Goal: Navigation & Orientation: Find specific page/section

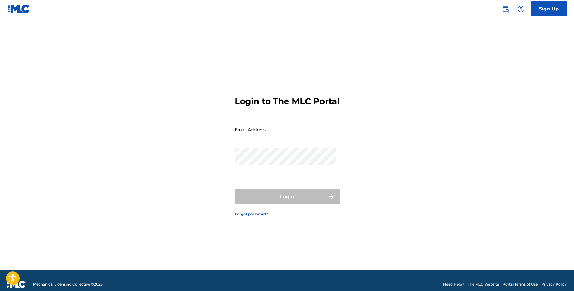
click at [290, 136] on input "Email Address" at bounding box center [284, 129] width 101 height 17
type input "[EMAIL_ADDRESS][DOMAIN_NAME]"
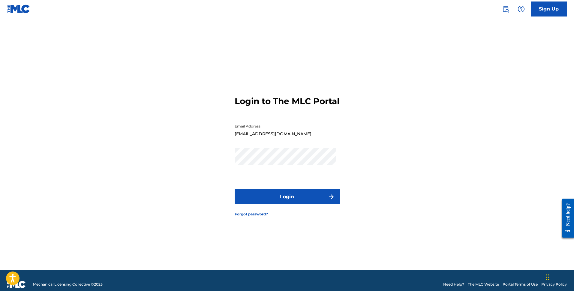
click at [293, 199] on button "Login" at bounding box center [286, 196] width 105 height 15
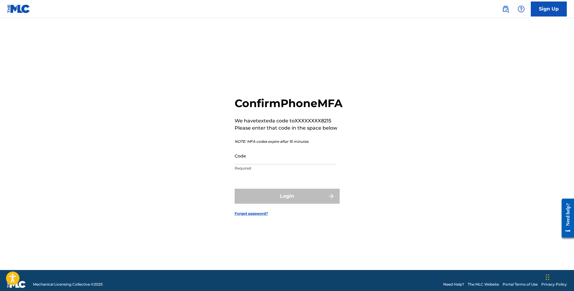
click at [273, 164] on input "Code" at bounding box center [284, 155] width 101 height 17
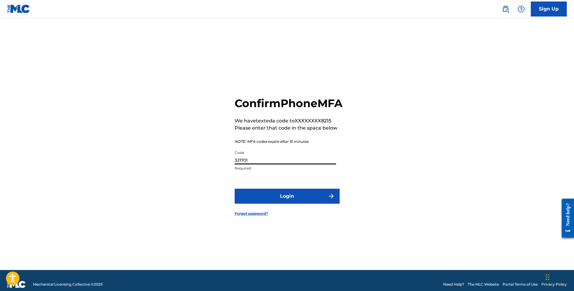
type input "321701"
click at [275, 199] on button "Login" at bounding box center [286, 196] width 105 height 15
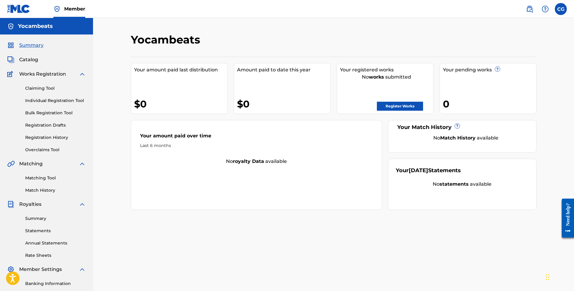
click at [44, 89] on link "Claiming Tool" at bounding box center [55, 88] width 61 height 6
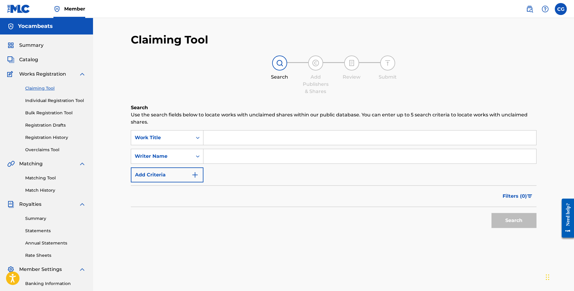
click at [47, 123] on link "Registration Drafts" at bounding box center [55, 125] width 61 height 6
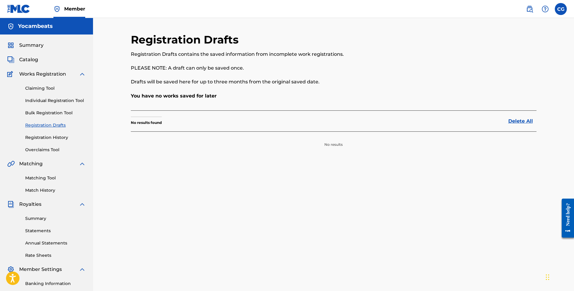
click at [47, 140] on link "Registration History" at bounding box center [55, 137] width 61 height 6
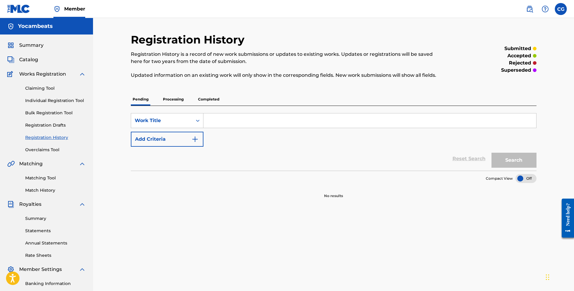
click at [47, 178] on link "Matching Tool" at bounding box center [55, 178] width 61 height 6
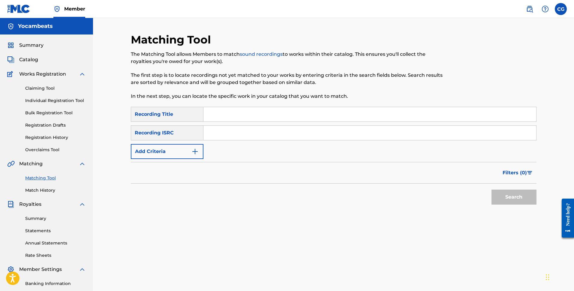
click at [42, 193] on link "Match History" at bounding box center [55, 190] width 61 height 6
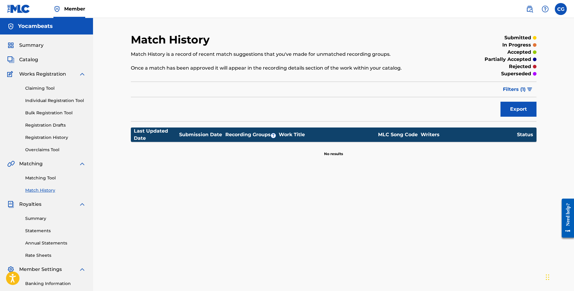
click at [35, 47] on span "Summary" at bounding box center [31, 45] width 24 height 7
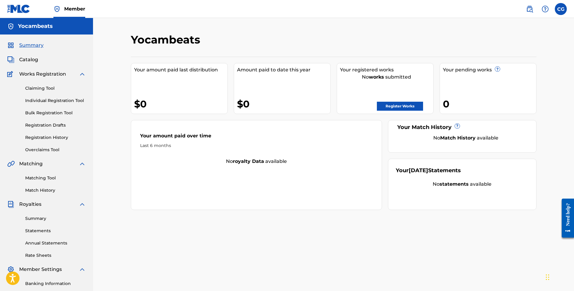
click at [557, 12] on label at bounding box center [560, 9] width 12 height 12
click at [560, 9] on input "CG [PERSON_NAME] [EMAIL_ADDRESS][DOMAIN_NAME] Notification Preferences Profile …" at bounding box center [560, 9] width 0 height 0
click at [531, 63] on link "Notification Preferences" at bounding box center [517, 64] width 44 height 5
click at [43, 140] on link "Registration History" at bounding box center [55, 137] width 61 height 6
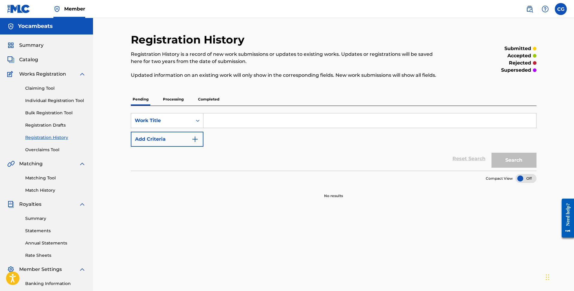
click at [44, 129] on div "Claiming Tool Individual Registration Tool Bulk Registration Tool Registration …" at bounding box center [46, 115] width 79 height 75
click at [43, 127] on link "Registration Drafts" at bounding box center [55, 125] width 61 height 6
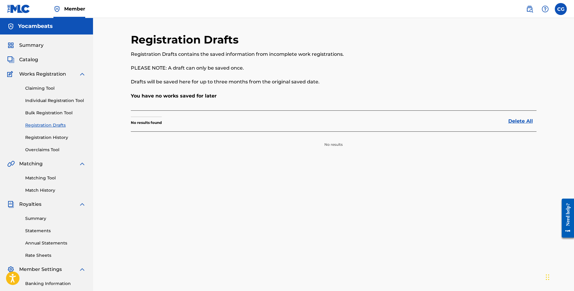
click at [42, 113] on link "Bulk Registration Tool" at bounding box center [55, 113] width 61 height 6
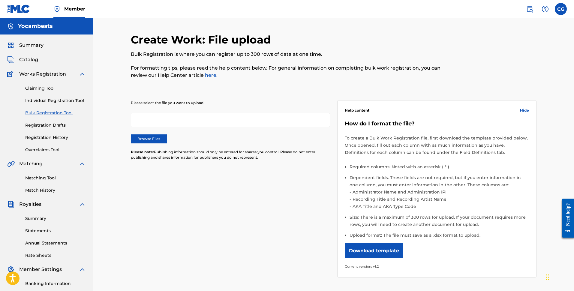
click at [42, 100] on link "Individual Registration Tool" at bounding box center [55, 100] width 61 height 6
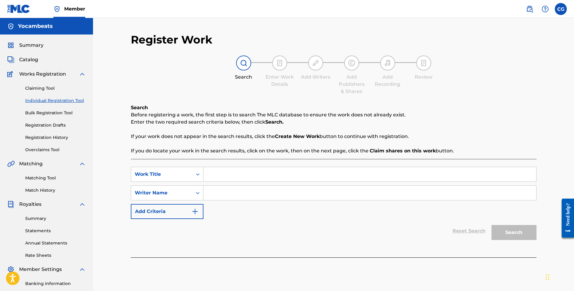
click at [37, 88] on link "Claiming Tool" at bounding box center [55, 88] width 61 height 6
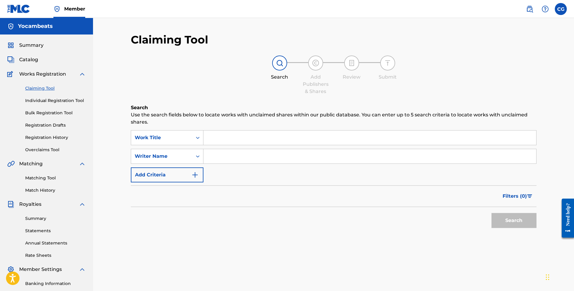
click at [31, 73] on span "Works Registration" at bounding box center [42, 73] width 47 height 7
click at [27, 61] on span "Catalog" at bounding box center [28, 59] width 19 height 7
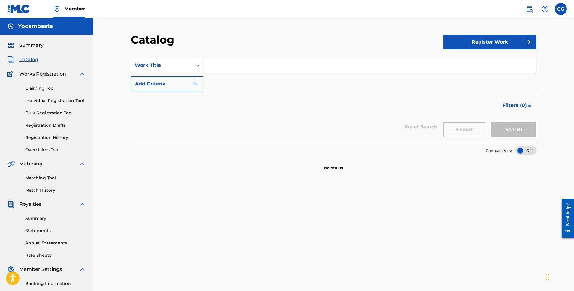
click at [31, 46] on span "Summary" at bounding box center [31, 45] width 24 height 7
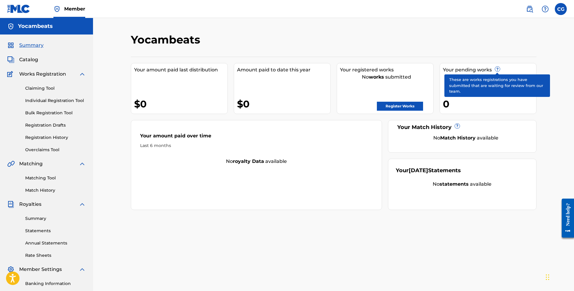
click at [495, 67] on span "?" at bounding box center [497, 69] width 5 height 5
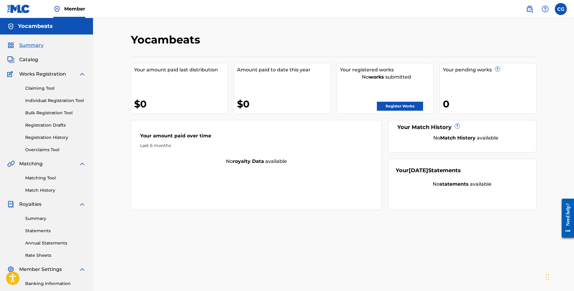
click at [568, 9] on nav "Member CG CG [PERSON_NAME] [EMAIL_ADDRESS][DOMAIN_NAME] Notification Preference…" at bounding box center [287, 9] width 574 height 18
click at [563, 9] on label at bounding box center [560, 9] width 12 height 12
click at [560, 9] on input "CG [PERSON_NAME] [EMAIL_ADDRESS][DOMAIN_NAME] Notification Preferences Profile …" at bounding box center [560, 9] width 0 height 0
click at [500, 77] on div "Notification Preferences Profile Log out" at bounding box center [529, 75] width 74 height 40
click at [560, 9] on input "CG [PERSON_NAME] [EMAIL_ADDRESS][DOMAIN_NAME] Notification Preferences Profile …" at bounding box center [560, 9] width 0 height 0
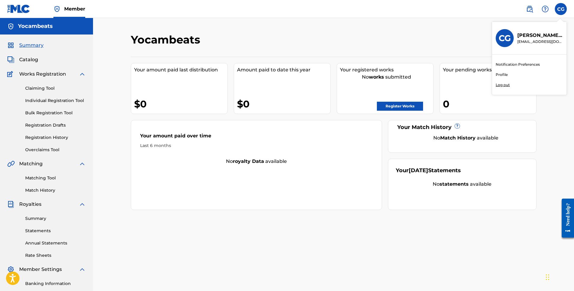
click at [499, 74] on link "Profile" at bounding box center [501, 74] width 12 height 5
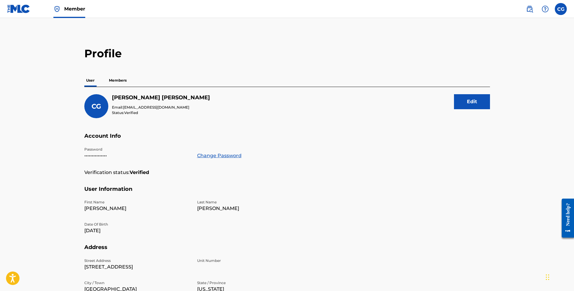
click at [76, 11] on span "Member" at bounding box center [74, 8] width 21 height 7
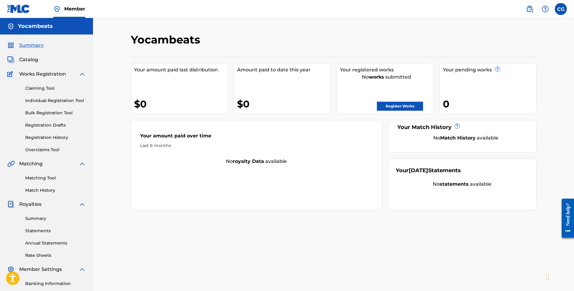
click at [53, 87] on link "Claiming Tool" at bounding box center [55, 88] width 61 height 6
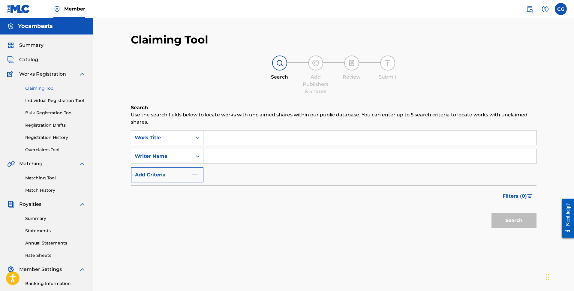
click at [42, 223] on div "Summary Statements Annual Statements Rate Sheets" at bounding box center [46, 233] width 79 height 51
click at [37, 217] on link "Summary" at bounding box center [55, 218] width 61 height 6
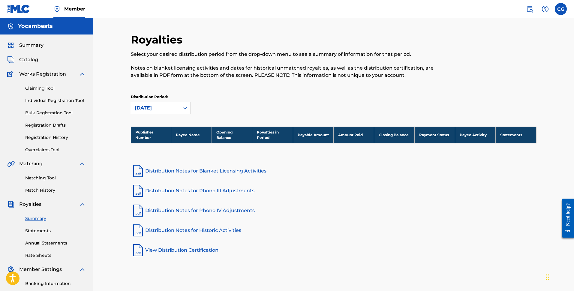
click at [39, 225] on div "Summary Statements Annual Statements Rate Sheets" at bounding box center [46, 233] width 79 height 51
click at [34, 233] on link "Statements" at bounding box center [55, 231] width 61 height 6
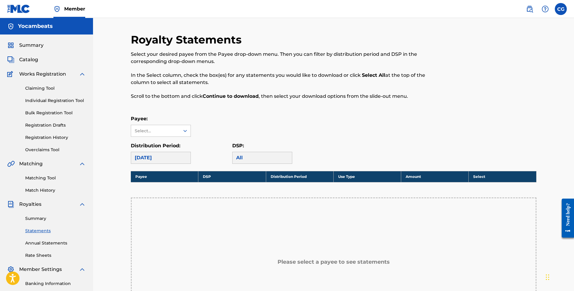
click at [39, 240] on link "Annual Statements" at bounding box center [55, 243] width 61 height 6
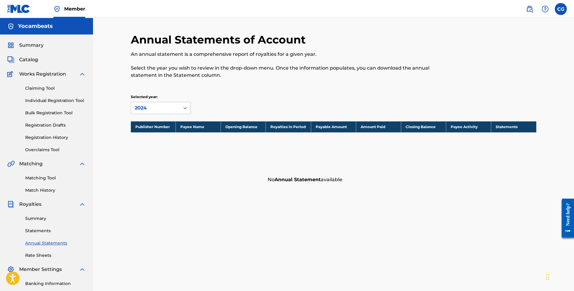
click at [40, 252] on link "Rate Sheets" at bounding box center [55, 255] width 61 height 6
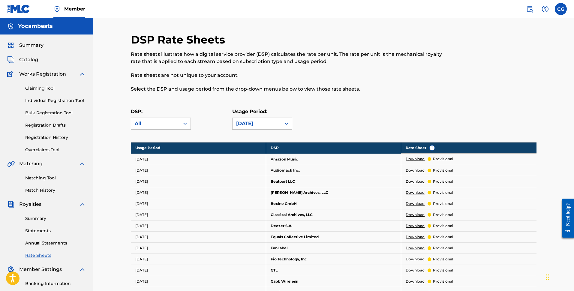
scroll to position [12, 0]
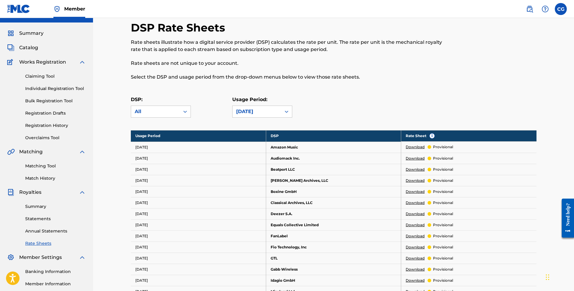
click at [43, 209] on link "Summary" at bounding box center [55, 206] width 61 height 6
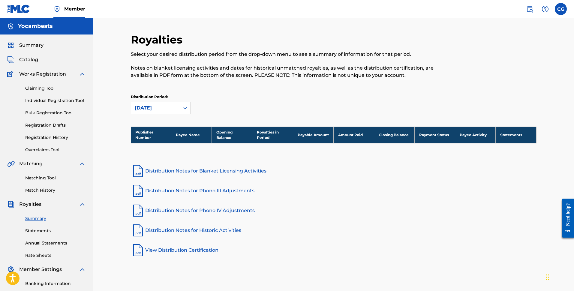
click at [42, 84] on div "Claiming Tool Individual Registration Tool Bulk Registration Tool Registration …" at bounding box center [46, 115] width 79 height 75
click at [37, 86] on link "Claiming Tool" at bounding box center [55, 88] width 61 height 6
